Goal: Information Seeking & Learning: Compare options

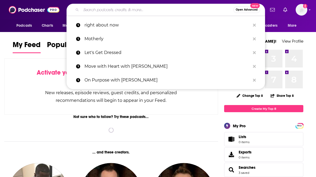
click at [190, 8] on input "Search podcasts, credits, & more..." at bounding box center [157, 10] width 153 height 8
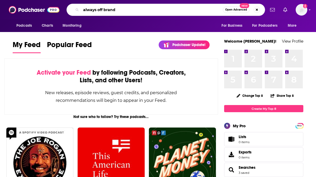
type input "always off brand"
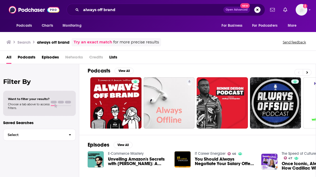
scroll to position [4, 0]
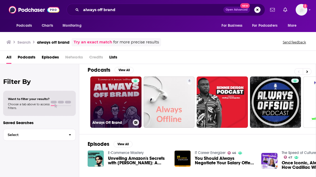
click at [119, 101] on link "Always Off Brand" at bounding box center [115, 101] width 51 height 51
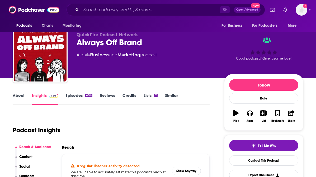
scroll to position [8, 0]
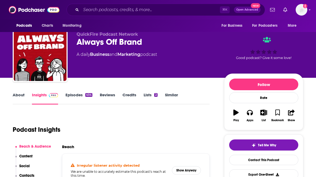
click at [171, 95] on link "Similar" at bounding box center [171, 98] width 13 height 12
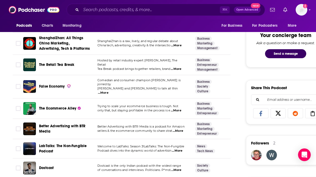
scroll to position [276, 0]
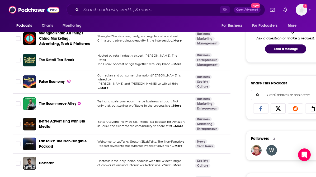
click at [176, 62] on span "...More" at bounding box center [176, 64] width 11 height 4
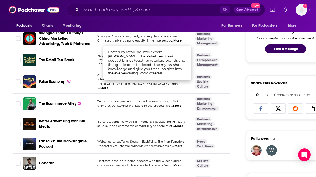
click at [67, 61] on span "The Retail Tea Break" at bounding box center [56, 60] width 35 height 4
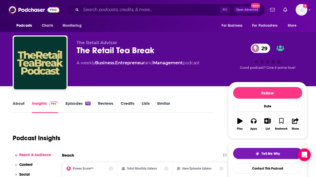
click at [161, 104] on link "Similar" at bounding box center [163, 107] width 13 height 12
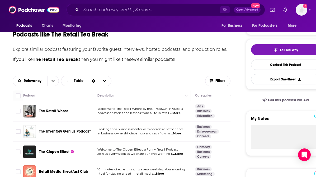
scroll to position [104, 0]
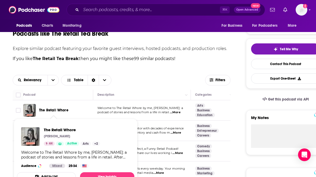
click at [60, 109] on span "The Retail Whore" at bounding box center [53, 110] width 29 height 4
